Goal: Task Accomplishment & Management: Use online tool/utility

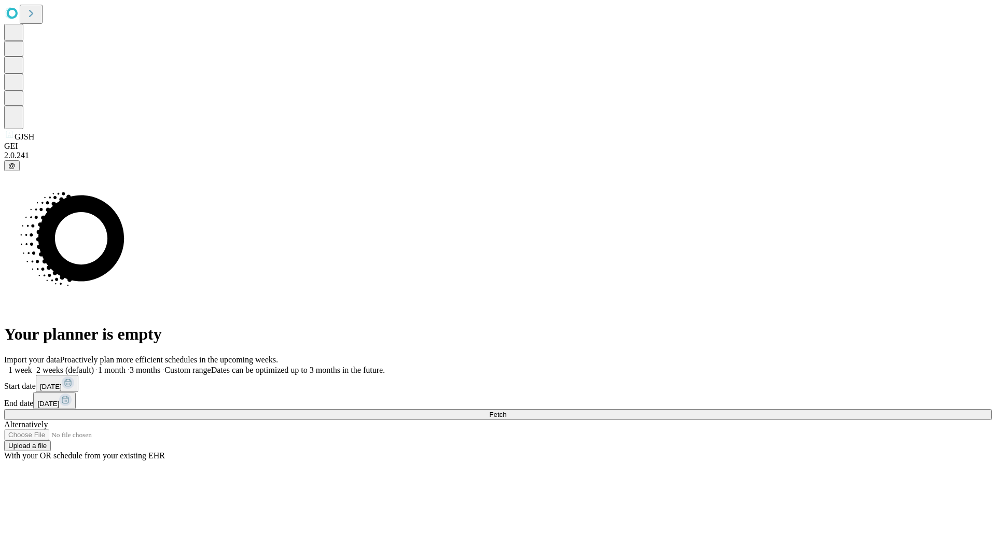
click at [506, 411] on span "Fetch" at bounding box center [497, 415] width 17 height 8
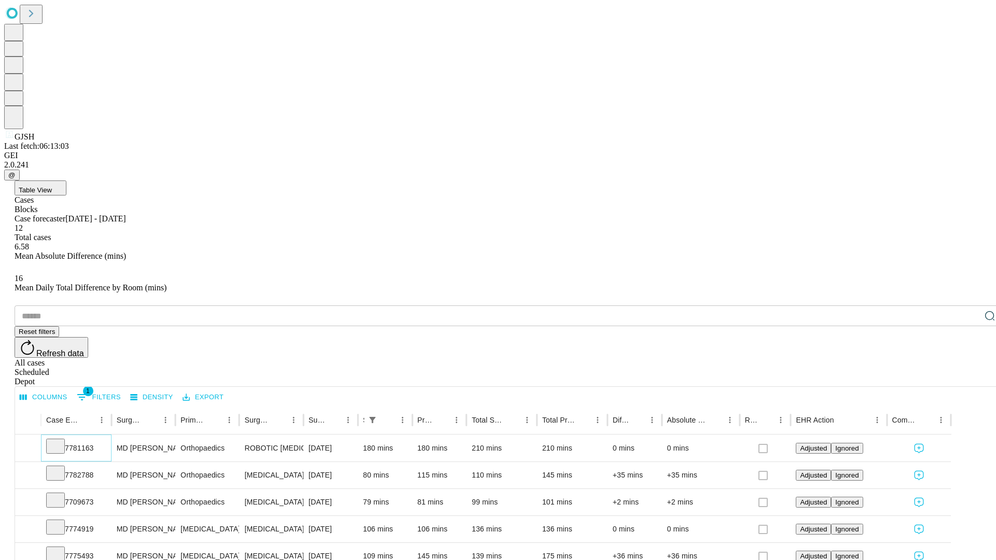
click at [61, 440] on icon at bounding box center [55, 445] width 10 height 10
